Goal: Task Accomplishment & Management: Use online tool/utility

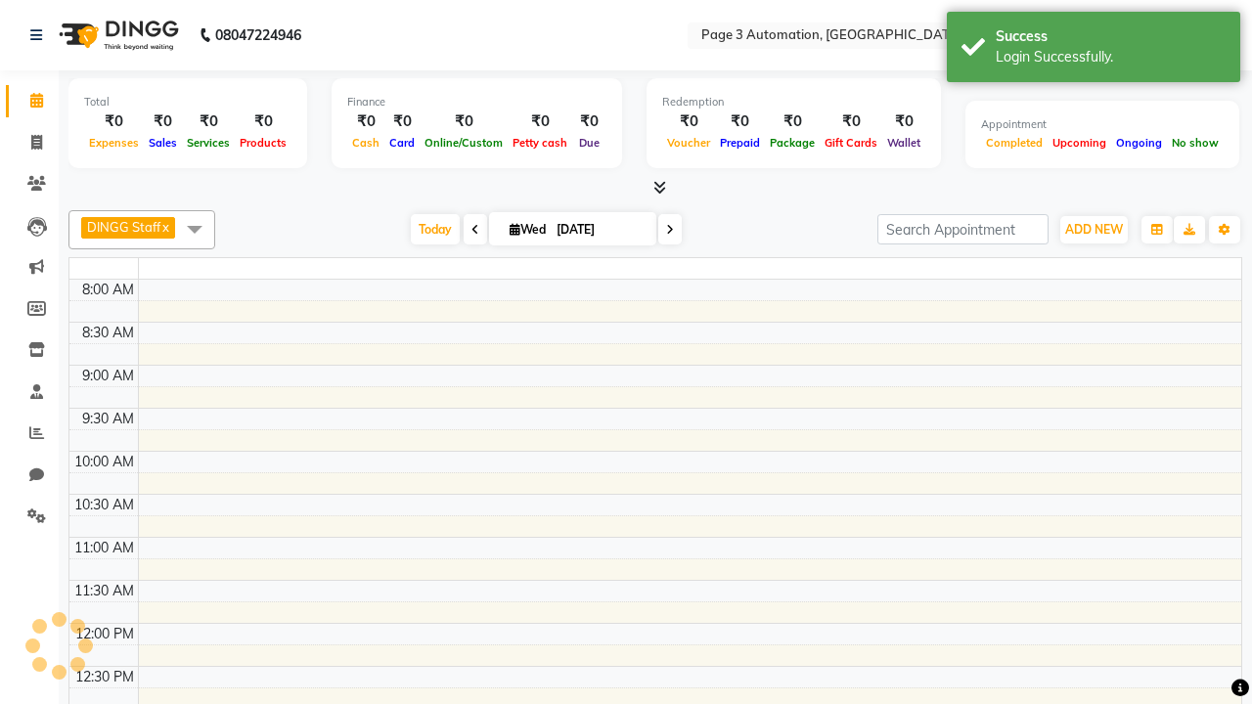
select select "en"
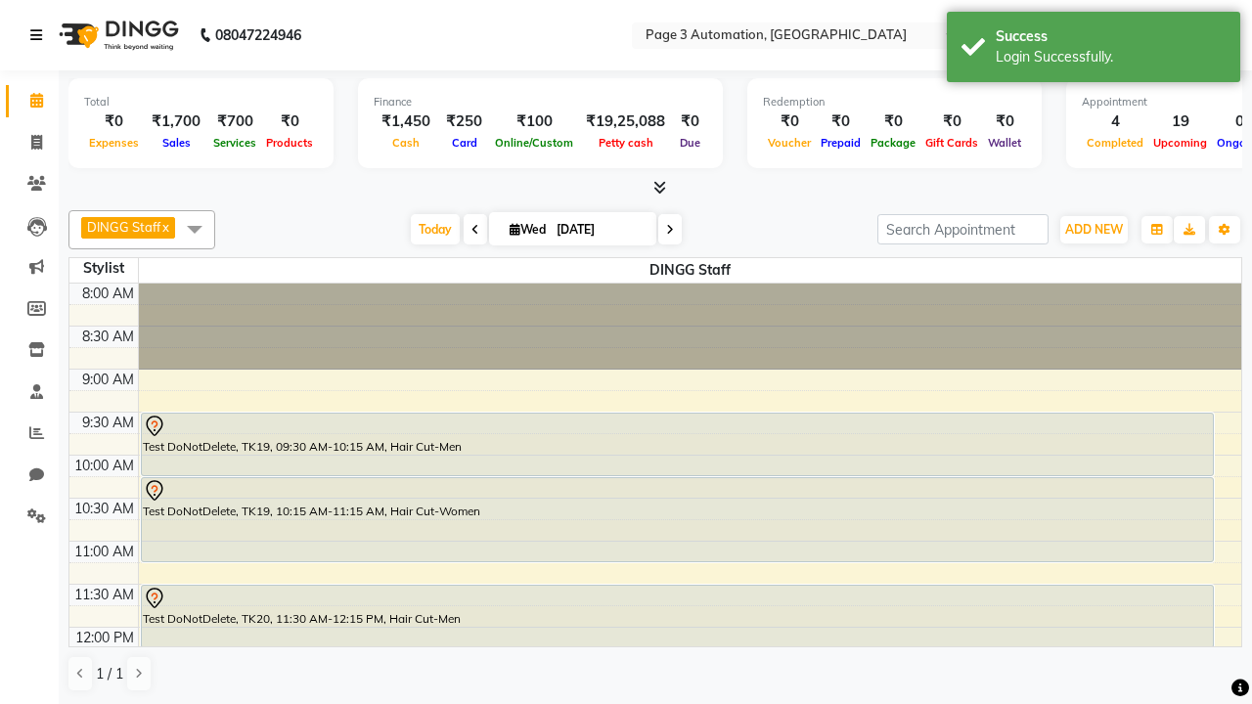
click at [40, 35] on icon at bounding box center [36, 35] width 12 height 14
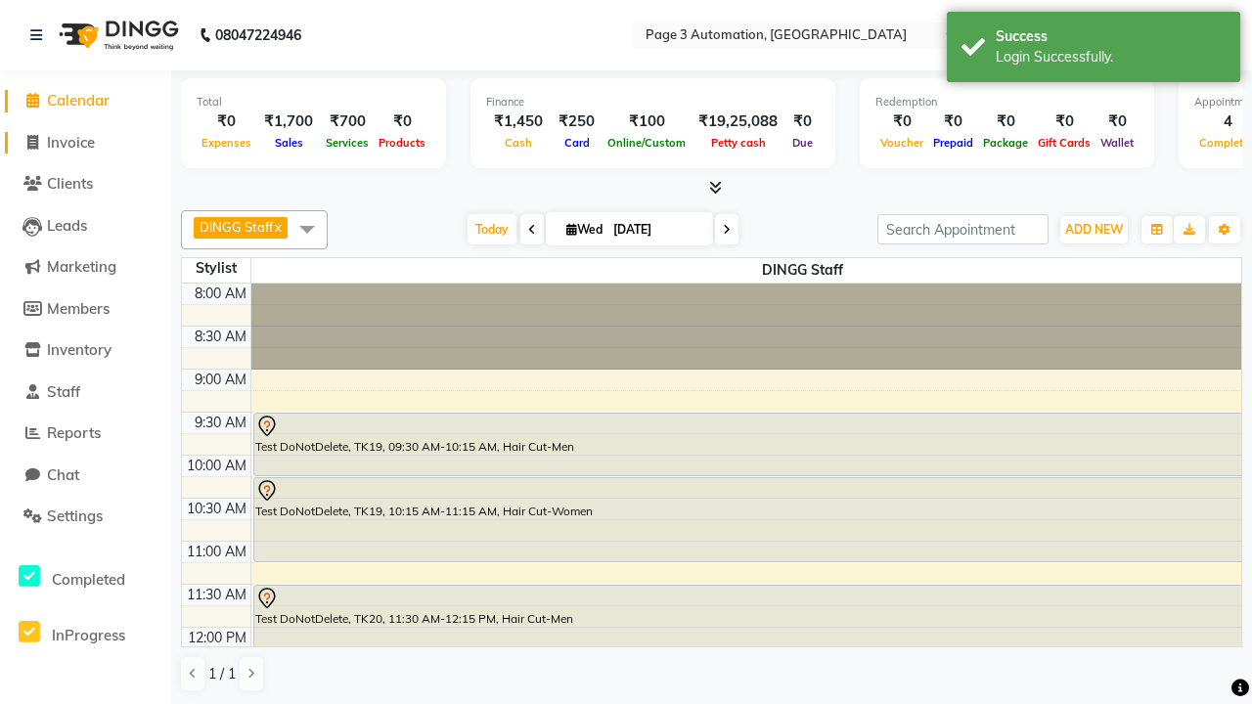
click at [85, 142] on span "Invoice" at bounding box center [71, 142] width 48 height 19
select select "2774"
select select "service"
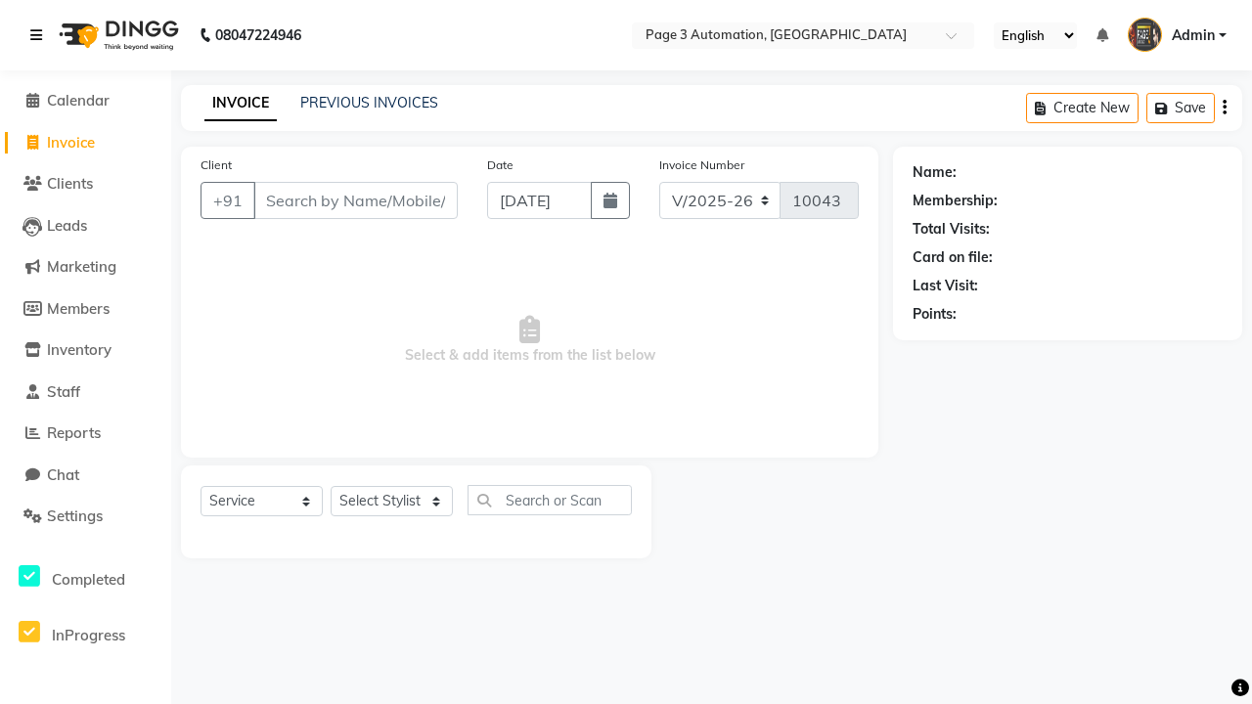
click at [40, 35] on icon at bounding box center [36, 35] width 12 height 14
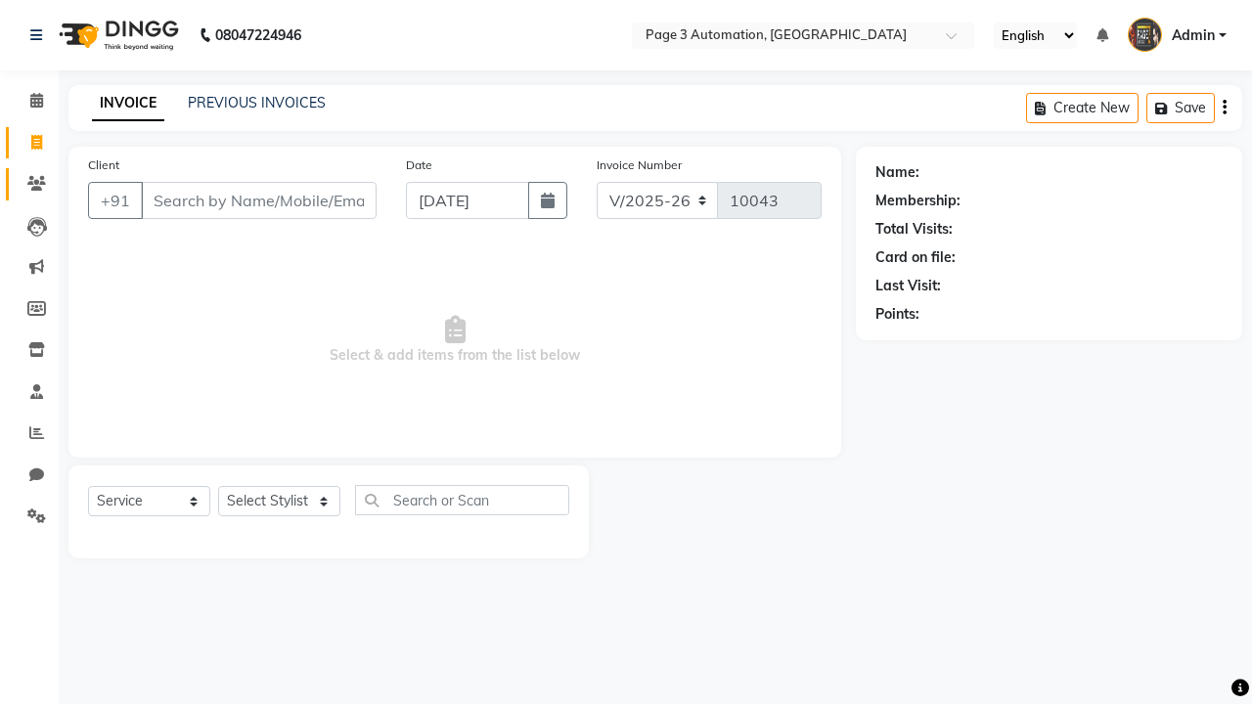
click at [29, 184] on icon at bounding box center [36, 183] width 19 height 15
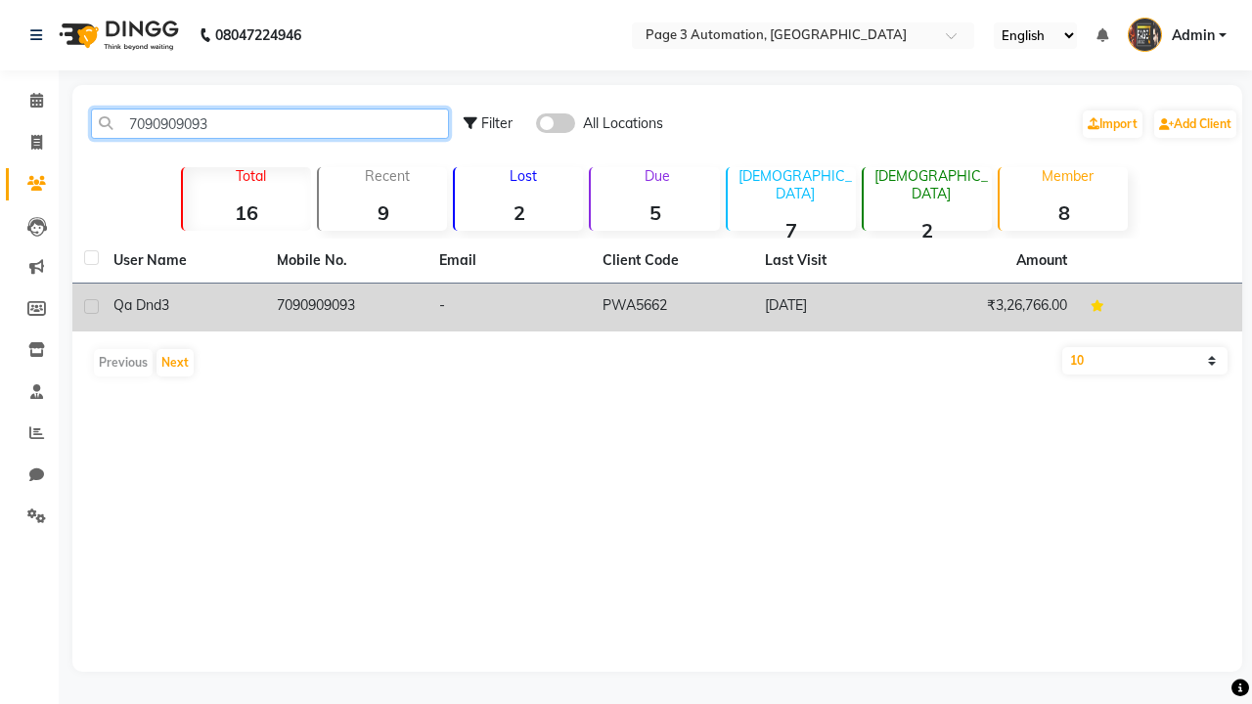
type input "7090909093"
click at [345, 307] on td "7090909093" at bounding box center [346, 308] width 163 height 48
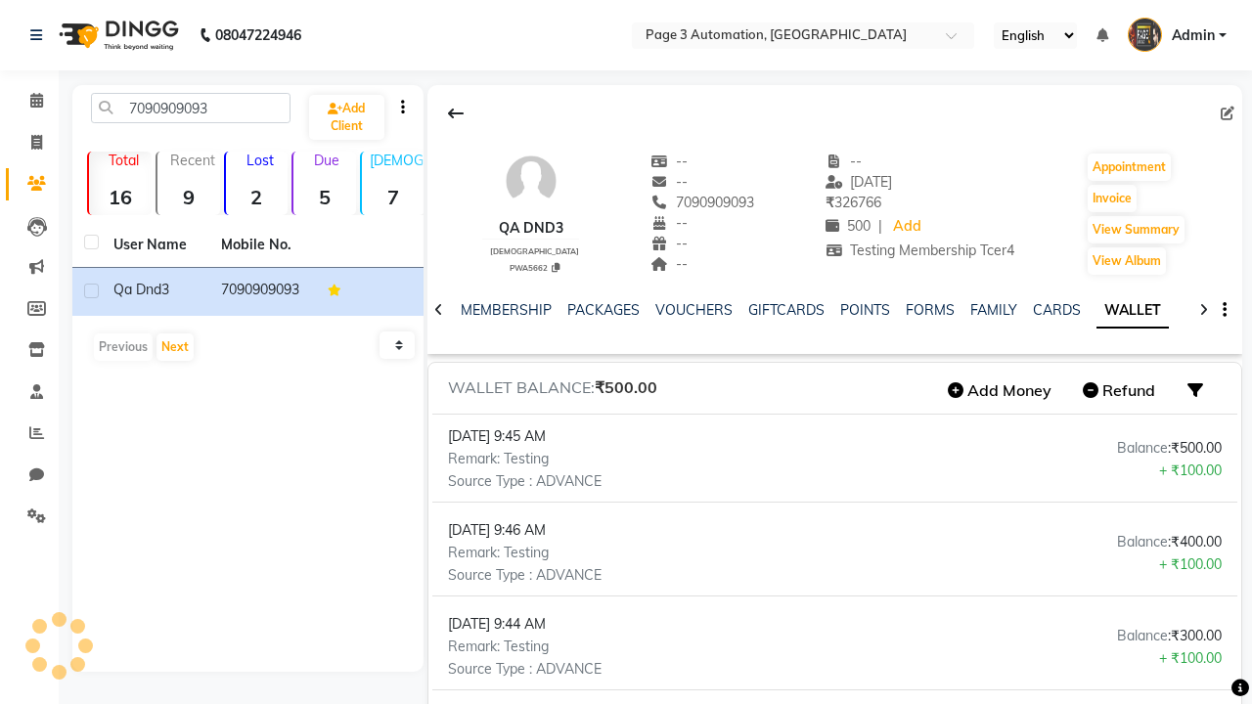
scroll to position [0, 315]
click at [999, 390] on button "Add Money" at bounding box center [999, 390] width 123 height 33
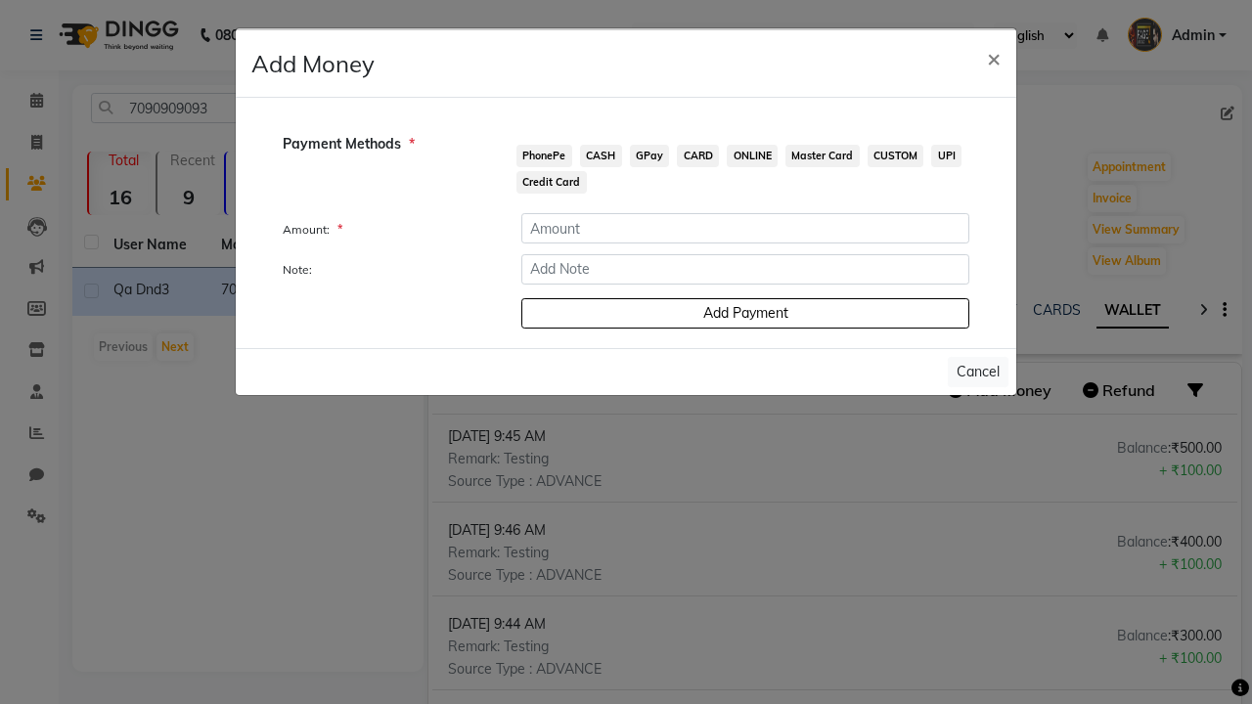
click at [544, 155] on span "PhonePe" at bounding box center [544, 156] width 56 height 22
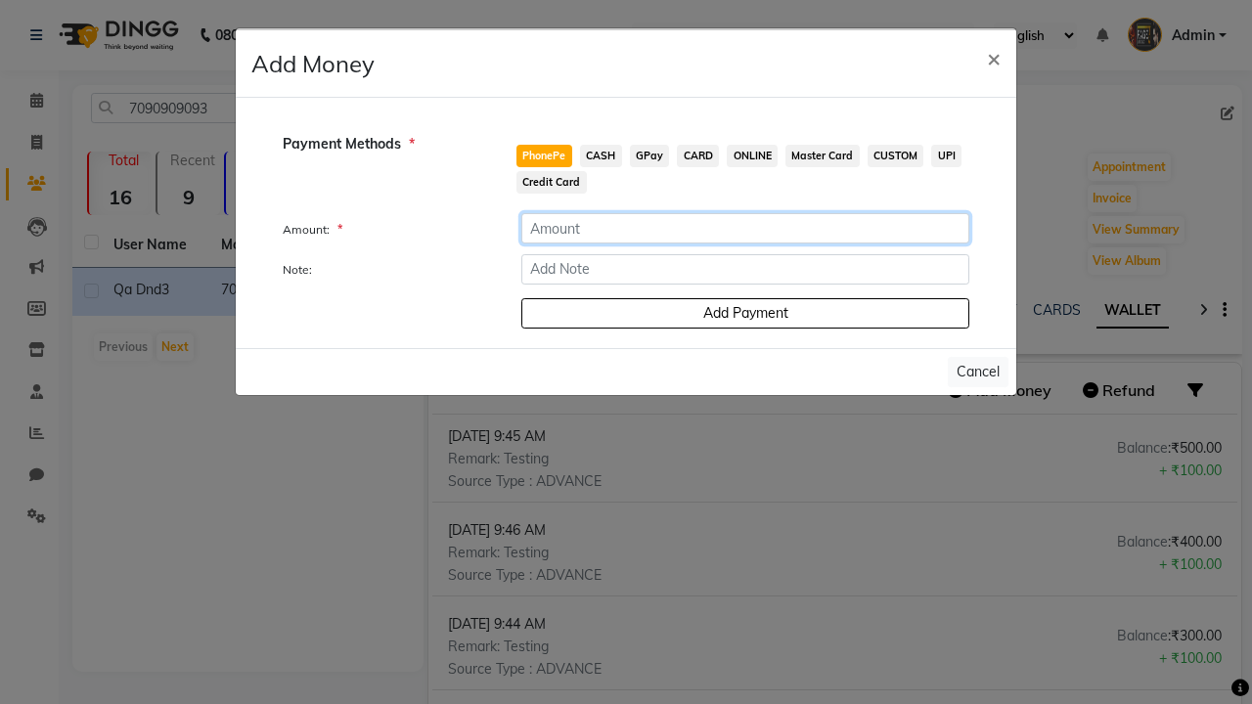
click at [745, 228] on input "number" at bounding box center [745, 228] width 448 height 30
type input "100"
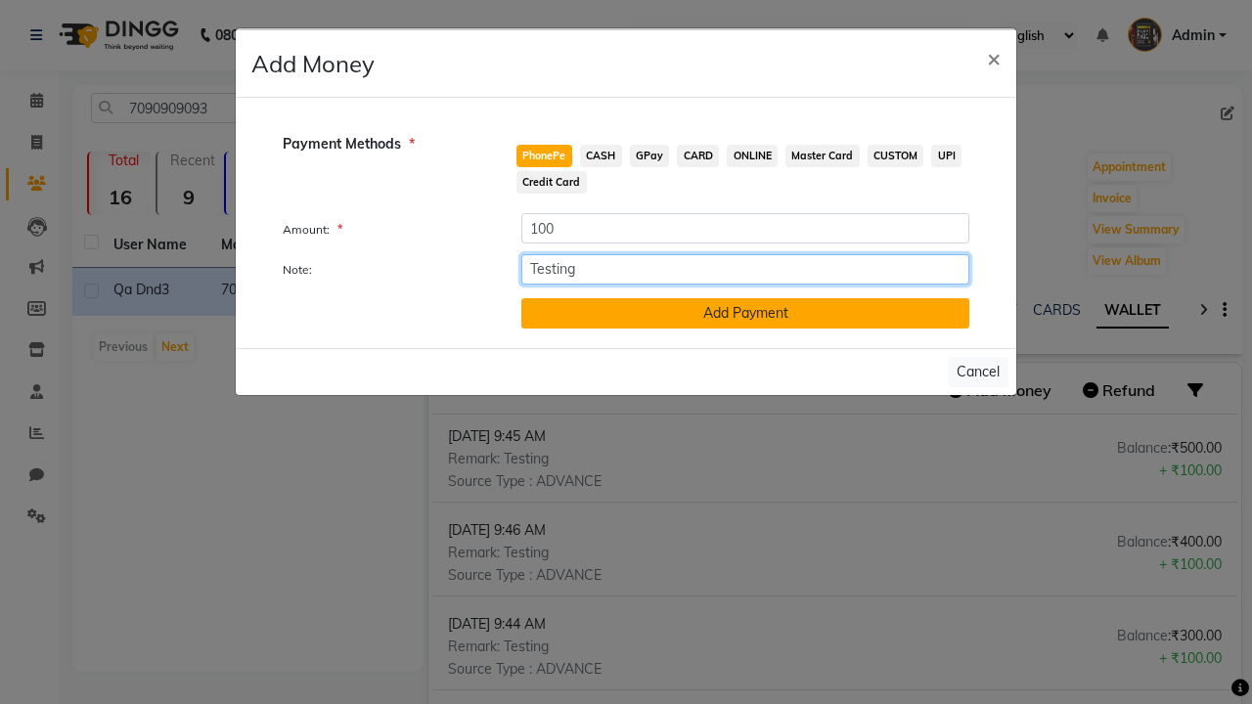
type input "Testing"
click at [745, 313] on button "Add Payment" at bounding box center [745, 313] width 448 height 30
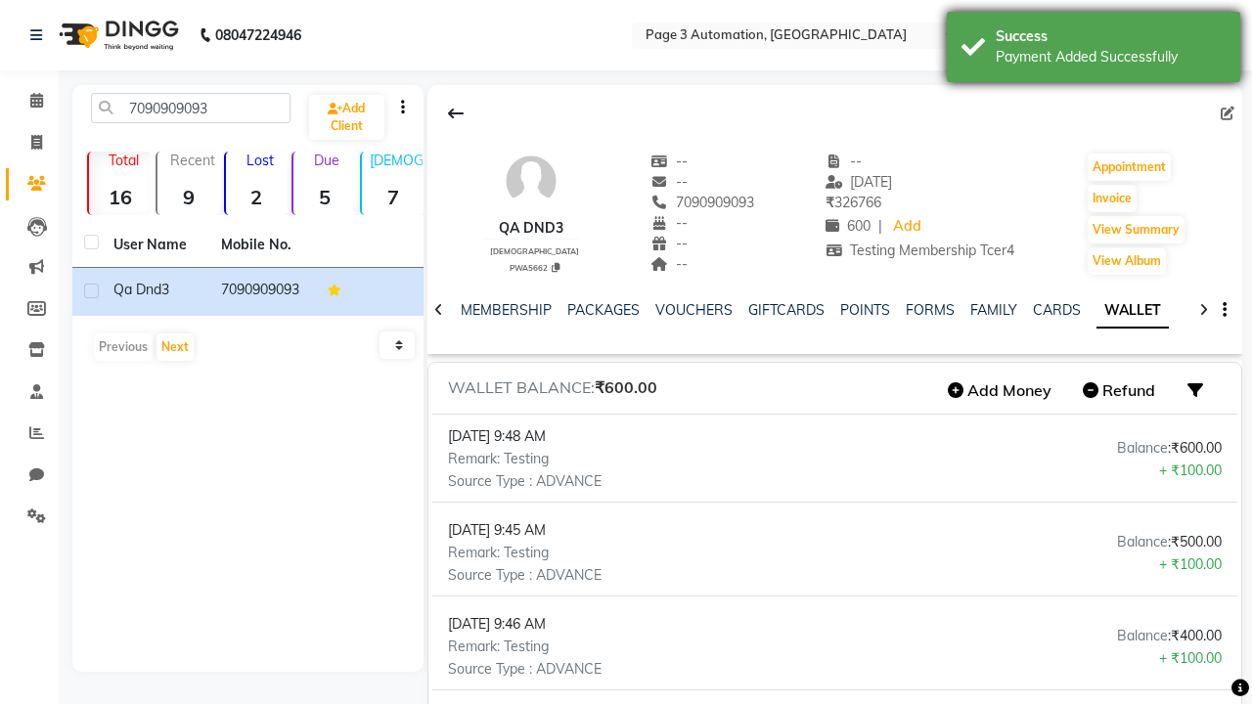
click at [1093, 50] on div "Payment Added Successfully" at bounding box center [1110, 57] width 230 height 21
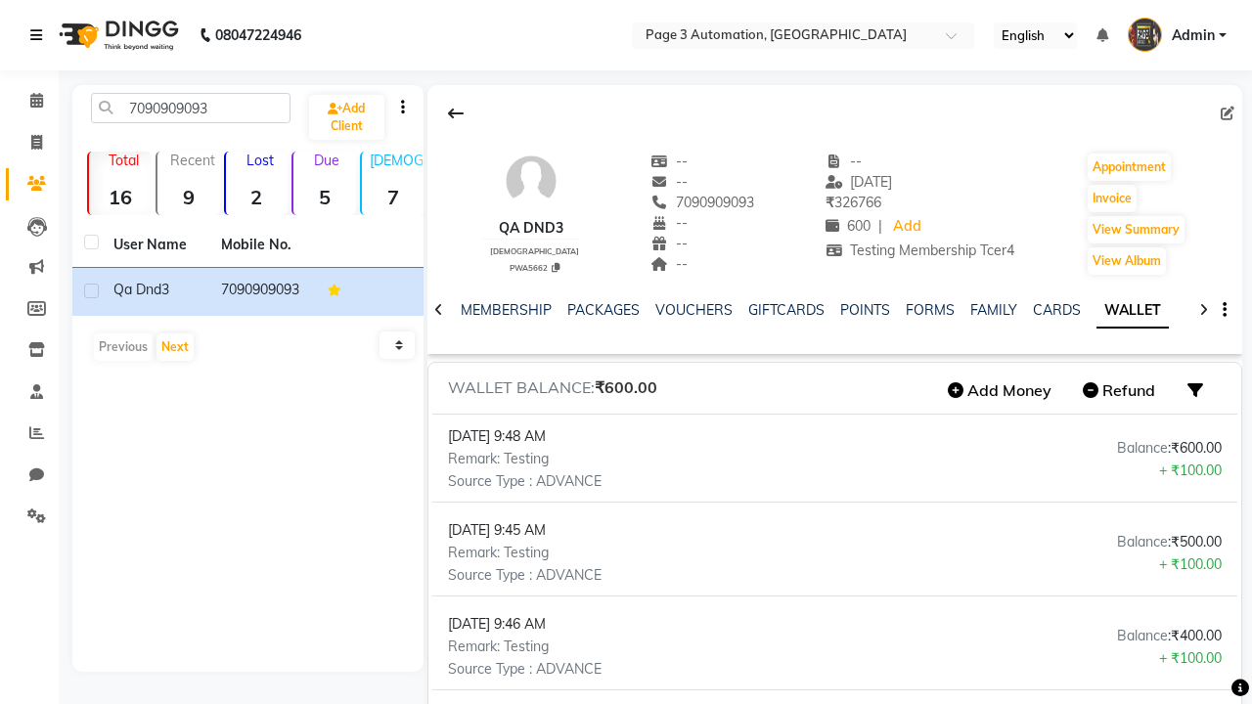
click at [40, 35] on icon at bounding box center [36, 35] width 12 height 14
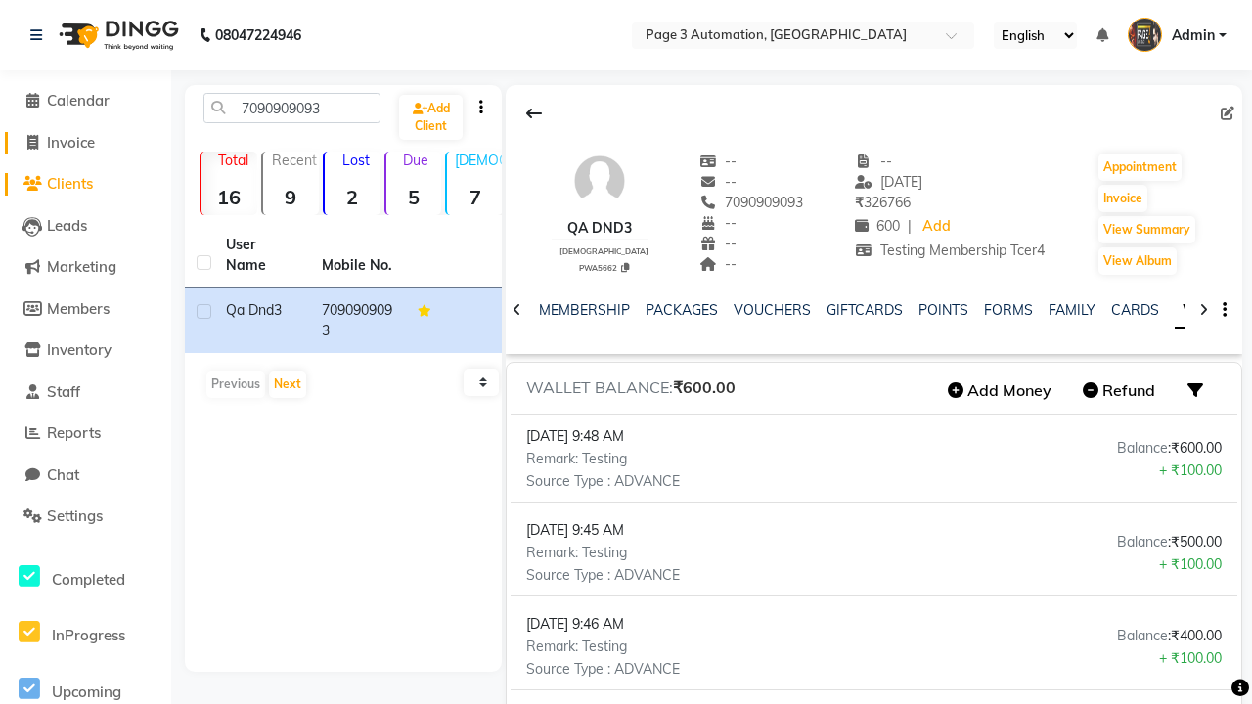
click at [85, 142] on span "Invoice" at bounding box center [71, 142] width 48 height 19
select select "2774"
select select "service"
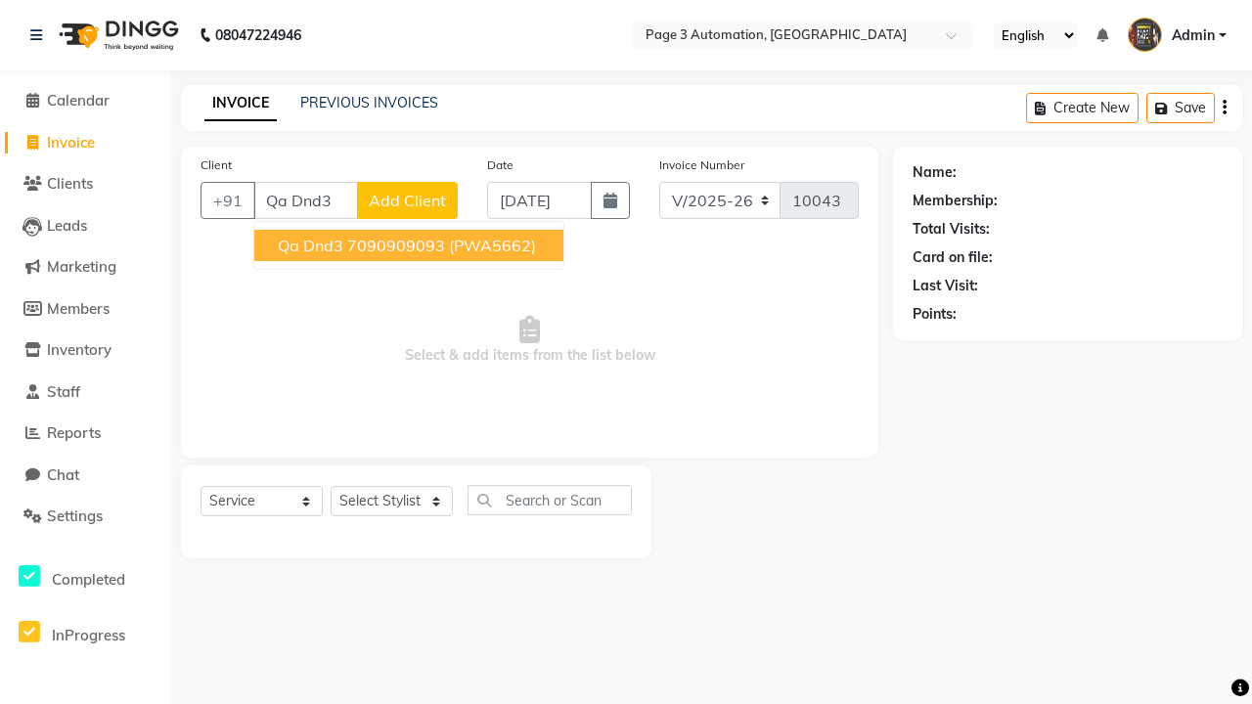
click at [411, 245] on ngb-highlight "7090909093" at bounding box center [396, 246] width 98 height 20
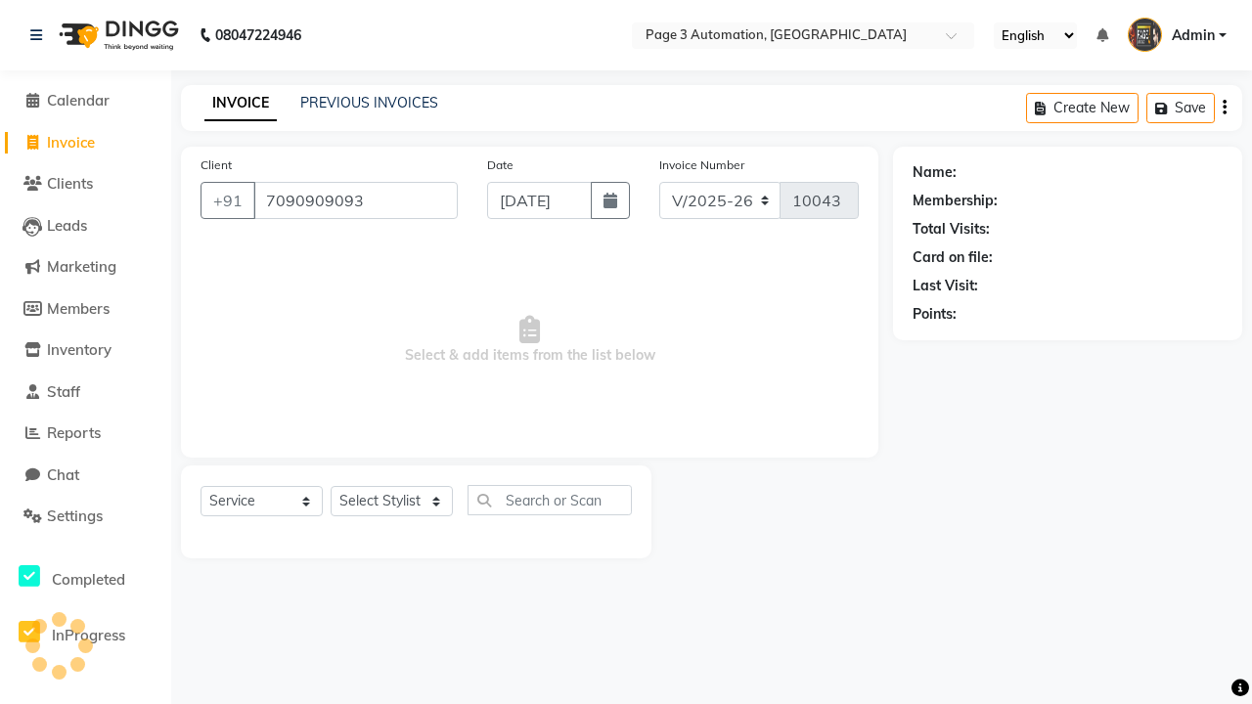
type input "7090909093"
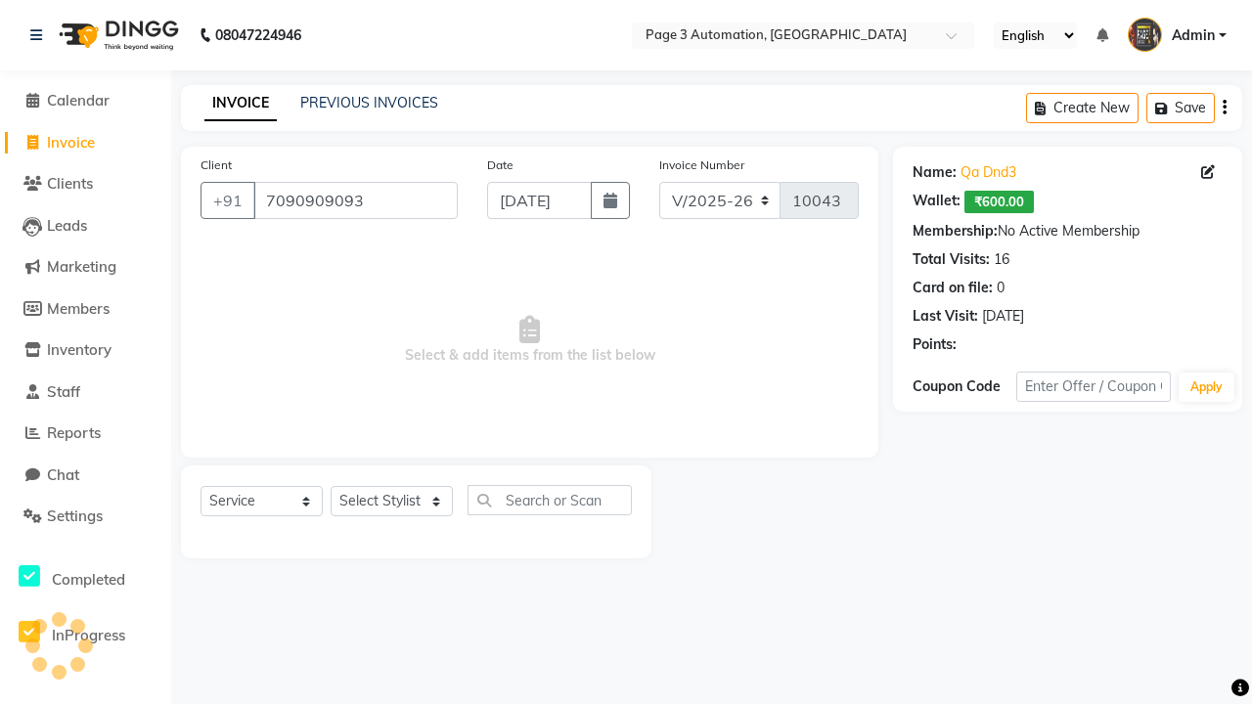
select select "93067"
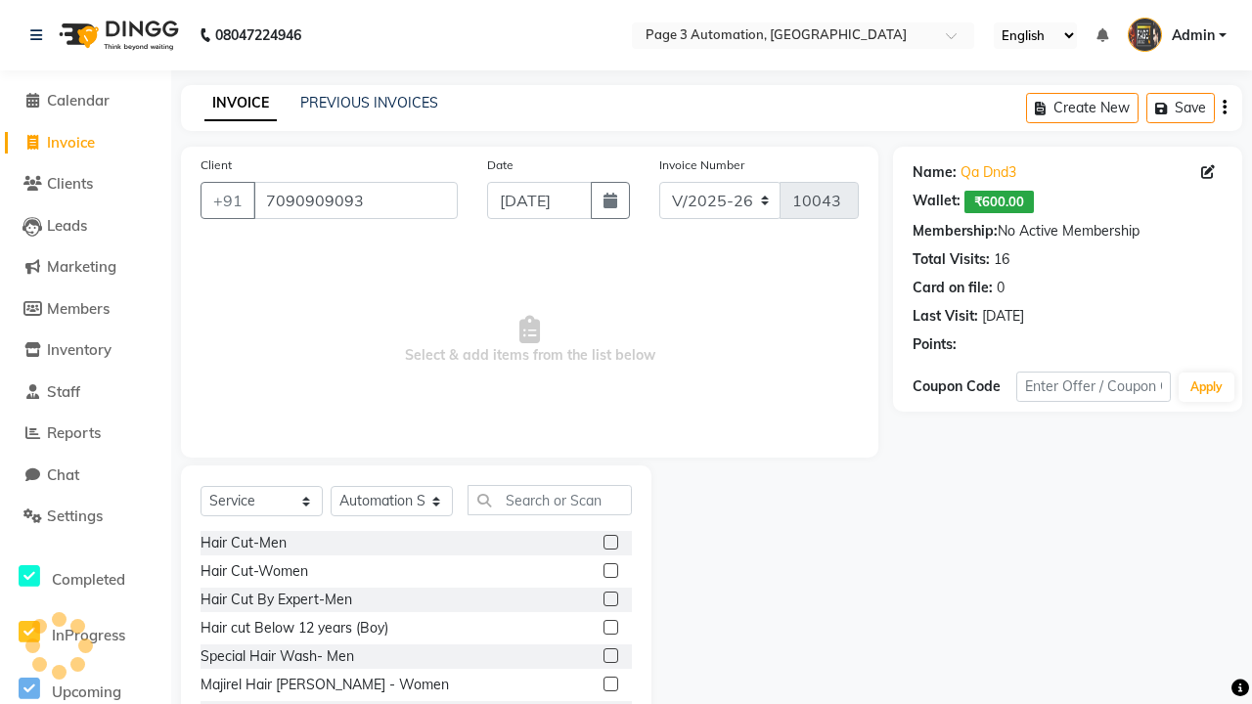
click at [609, 628] on label at bounding box center [610, 627] width 15 height 15
click at [609, 628] on input "checkbox" at bounding box center [609, 628] width 13 height 13
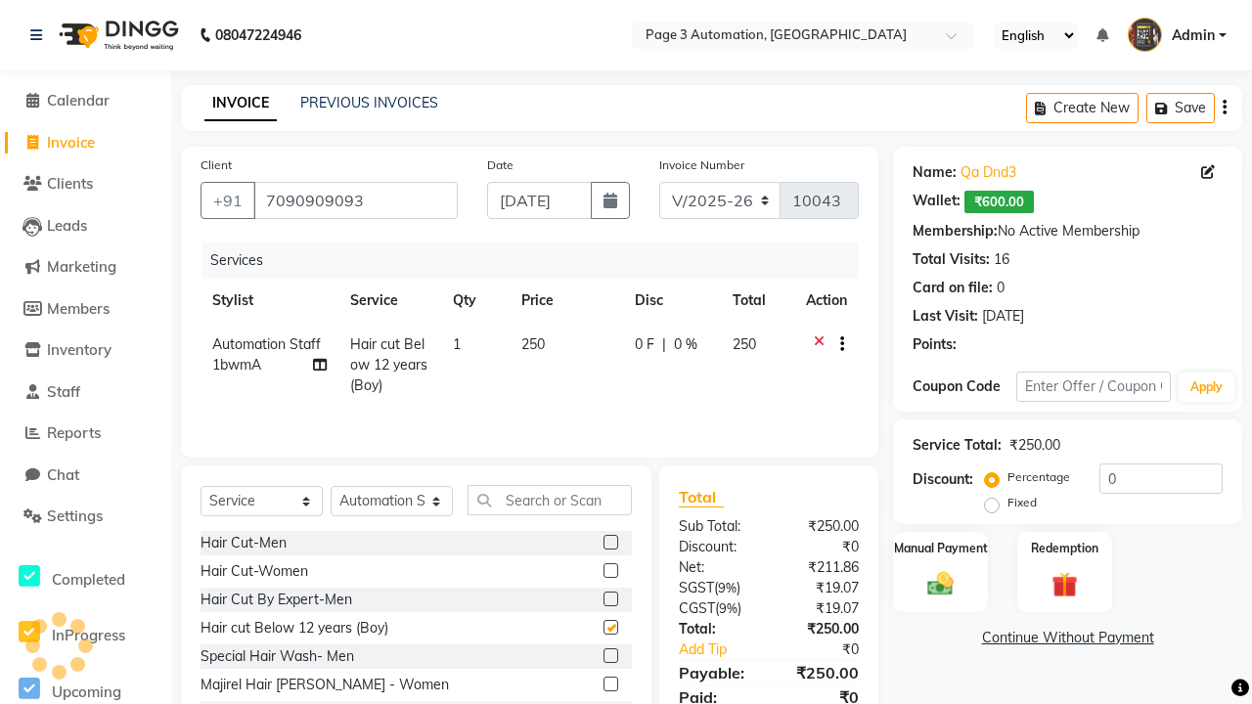
checkbox input "false"
click at [1064, 548] on label "Redemption" at bounding box center [1064, 547] width 70 height 19
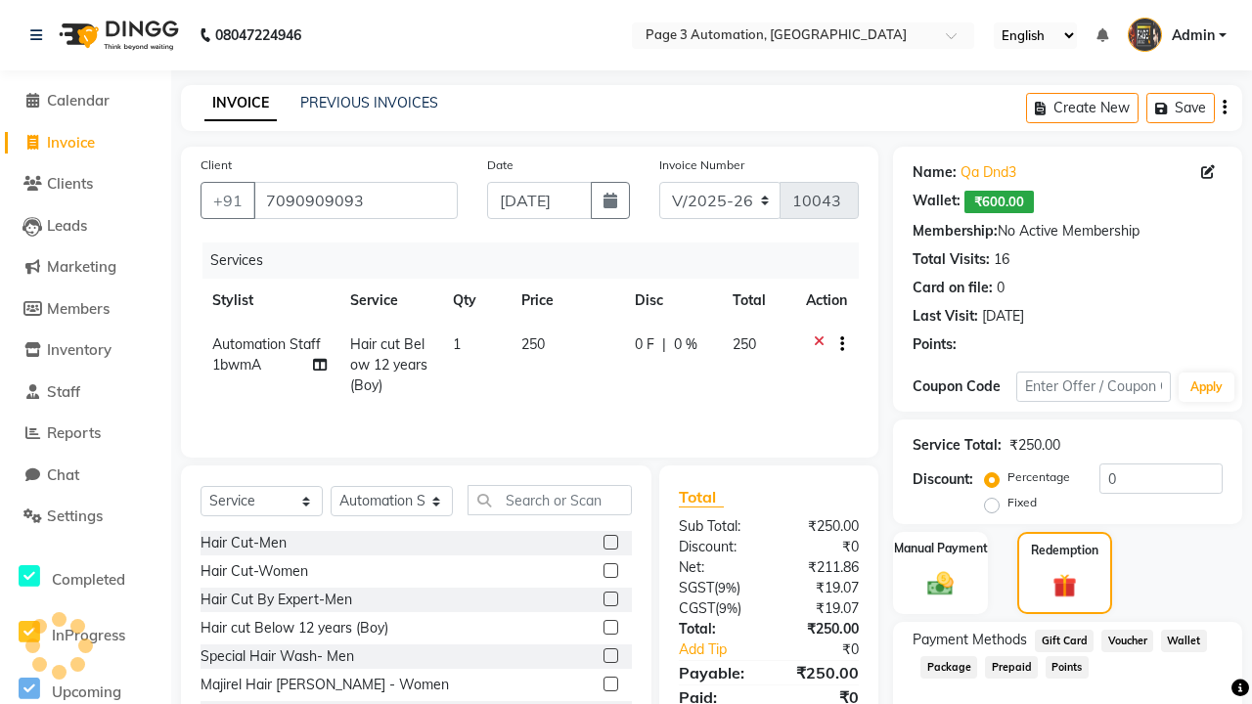
click at [1183, 641] on span "Wallet" at bounding box center [1184, 641] width 46 height 22
click at [1176, 35] on span "Admin" at bounding box center [1192, 35] width 43 height 21
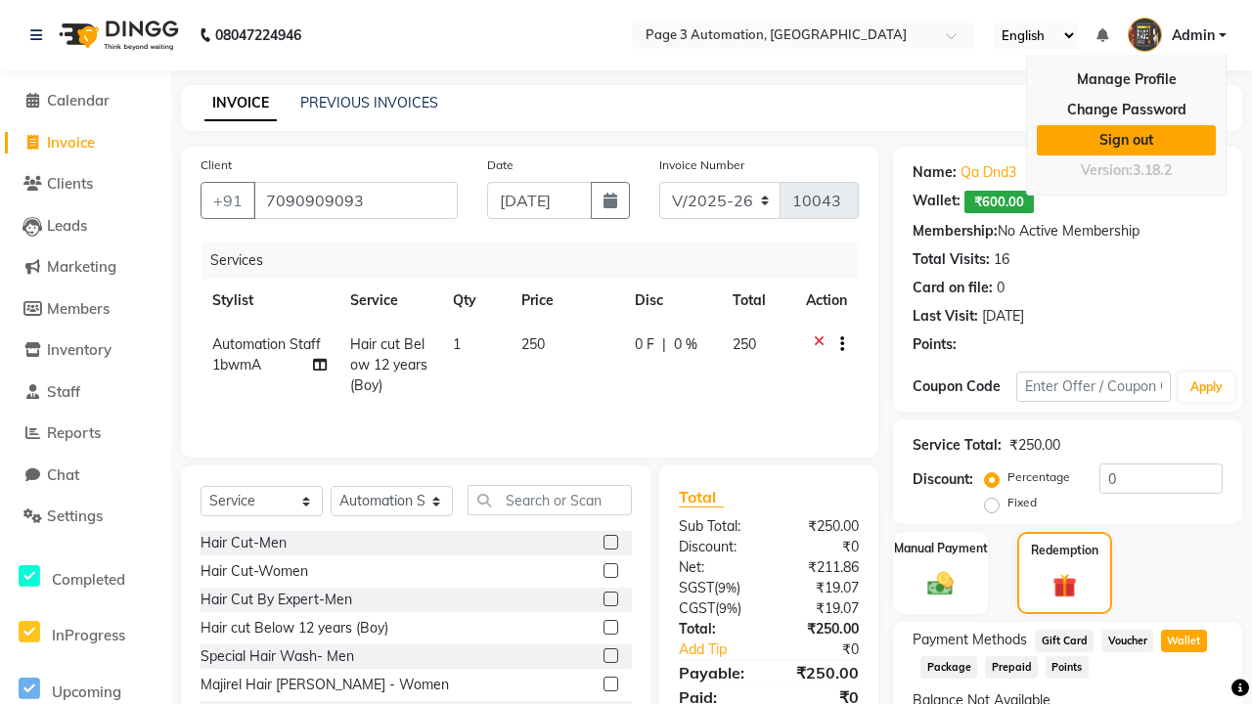
click at [1126, 140] on link "Sign out" at bounding box center [1126, 140] width 179 height 30
